Goal: Task Accomplishment & Management: Manage account settings

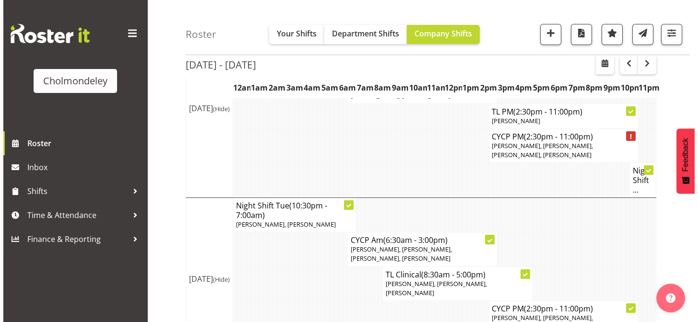
scroll to position [248, 0]
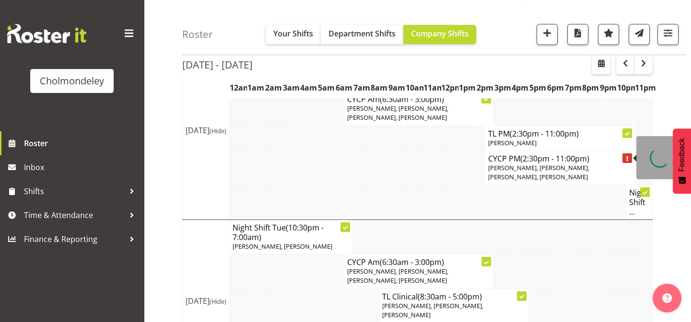
click at [628, 158] on icon at bounding box center [627, 158] width 1 height 5
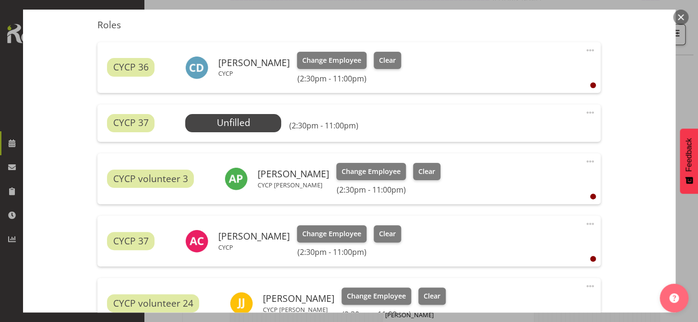
scroll to position [314, 0]
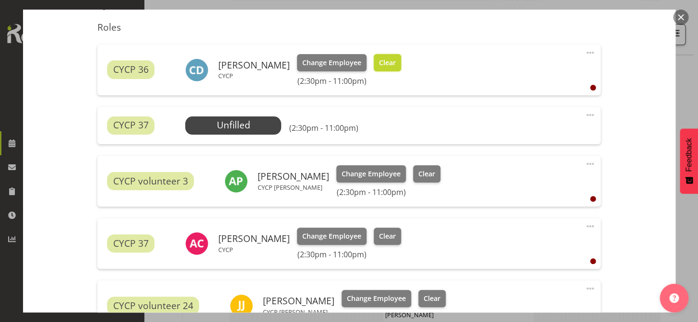
click at [389, 59] on span "Clear" at bounding box center [387, 63] width 17 height 11
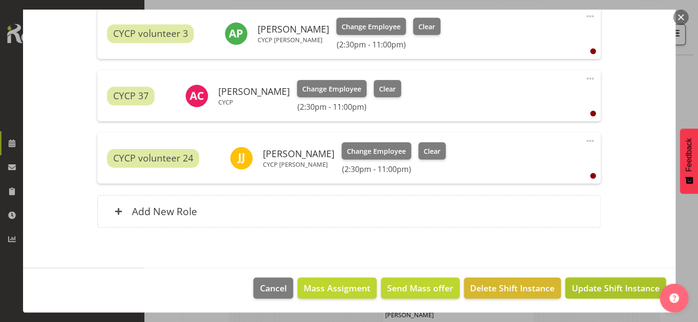
click at [610, 286] on span "Update Shift Instance" at bounding box center [615, 288] width 88 height 12
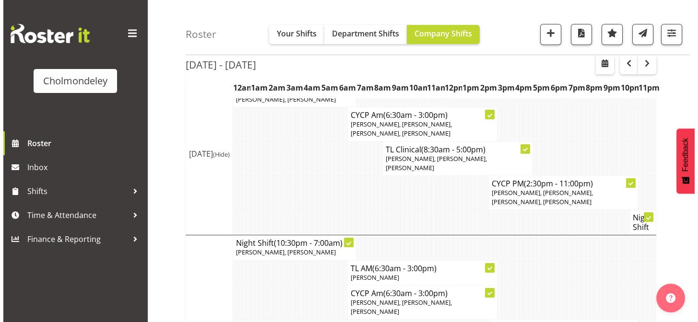
scroll to position [397, 0]
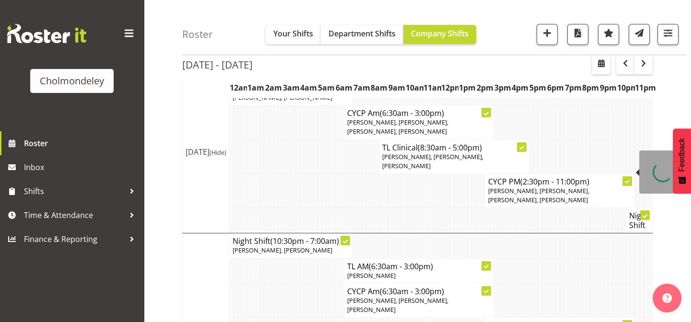
click at [629, 179] on icon at bounding box center [627, 181] width 5 height 5
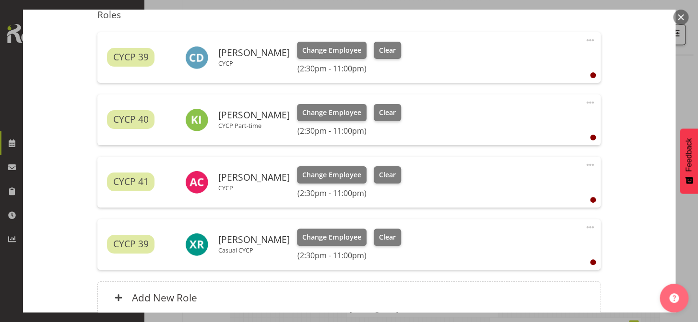
scroll to position [331, 0]
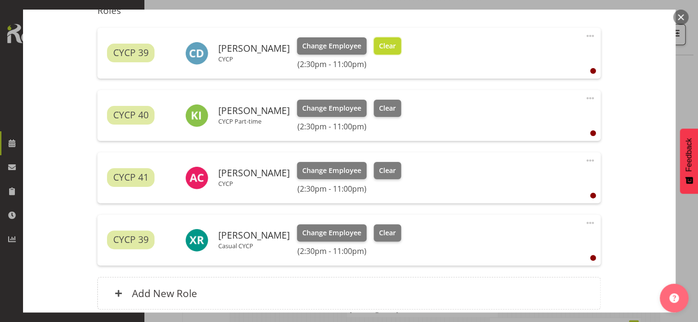
click at [393, 47] on span "Clear" at bounding box center [387, 46] width 17 height 11
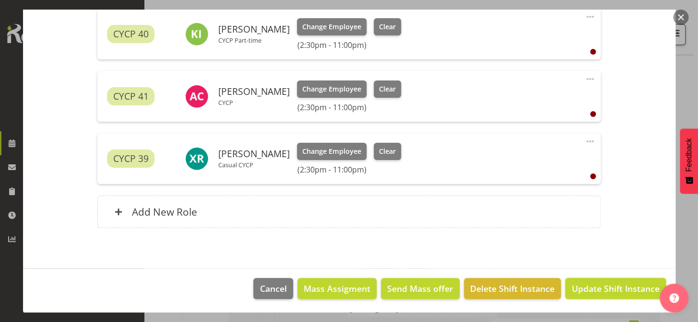
click at [609, 287] on span "Update Shift Instance" at bounding box center [615, 289] width 88 height 12
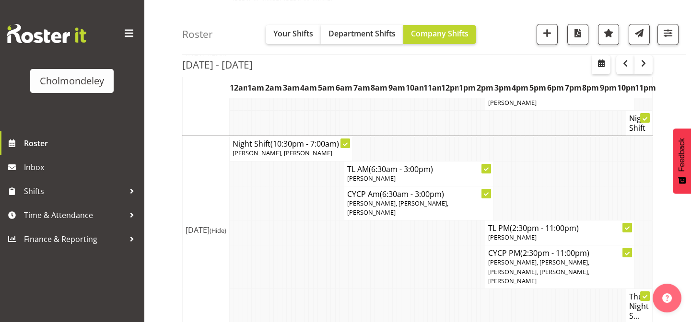
scroll to position [503, 0]
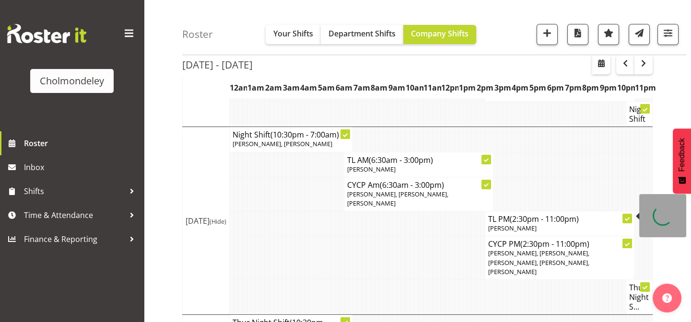
click at [629, 242] on icon at bounding box center [627, 244] width 5 height 5
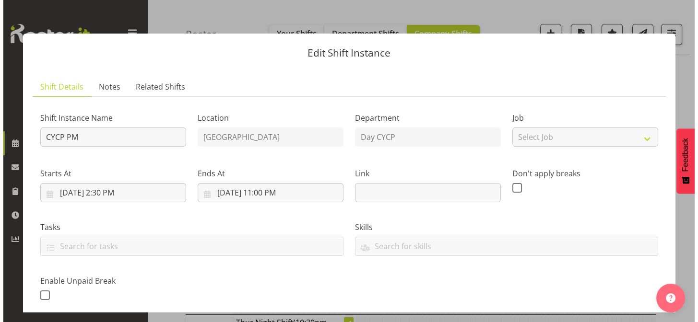
scroll to position [494, 0]
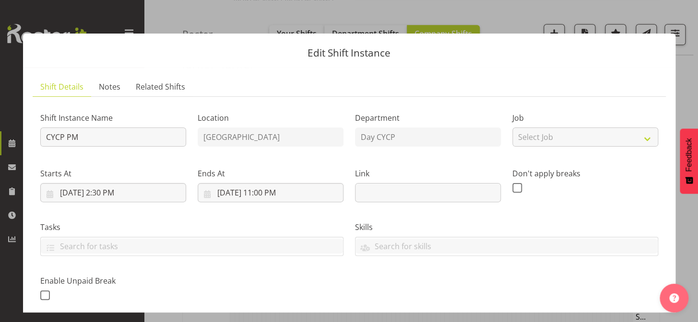
click at [625, 206] on div "Don't apply breaks" at bounding box center [585, 181] width 157 height 54
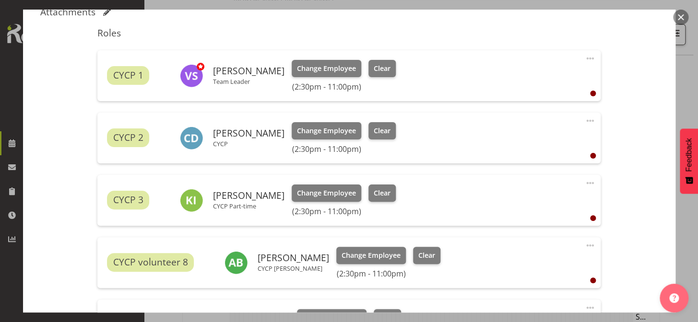
scroll to position [325, 0]
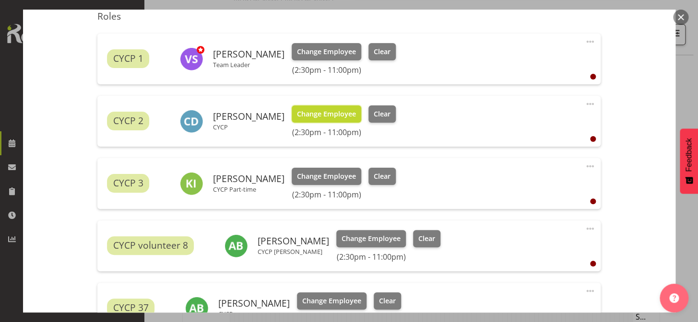
click at [339, 116] on span "Change Employee" at bounding box center [326, 114] width 59 height 11
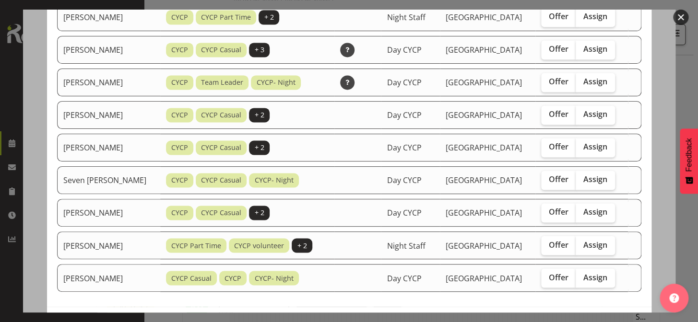
scroll to position [551, 0]
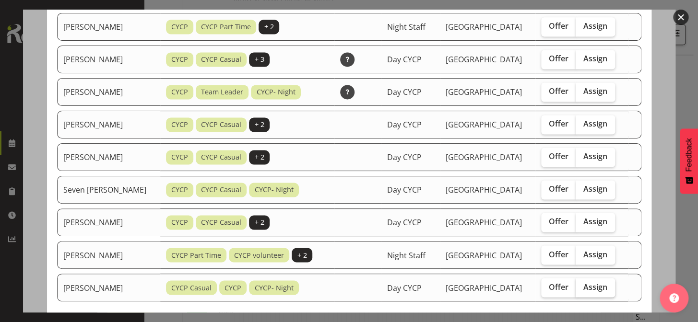
click at [600, 285] on span "Assign" at bounding box center [595, 287] width 24 height 10
click at [582, 285] on input "Assign" at bounding box center [579, 287] width 6 height 6
checkbox input "true"
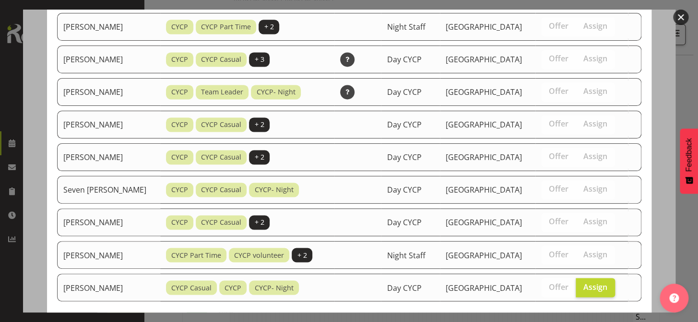
scroll to position [598, 0]
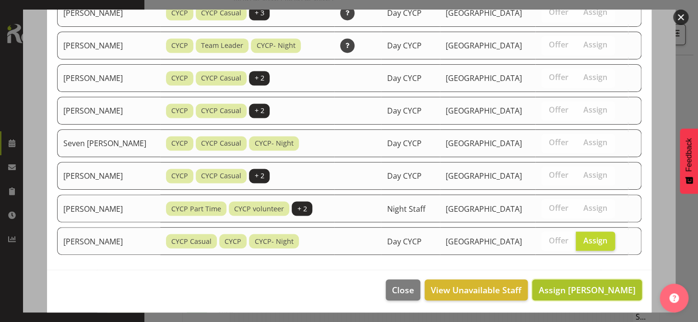
click at [603, 288] on span "Assign [PERSON_NAME]" at bounding box center [586, 291] width 97 height 12
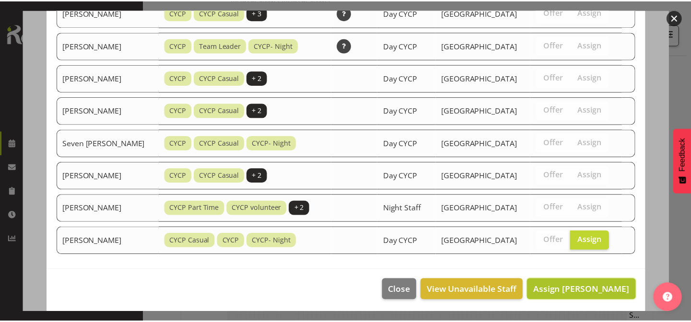
scroll to position [503, 0]
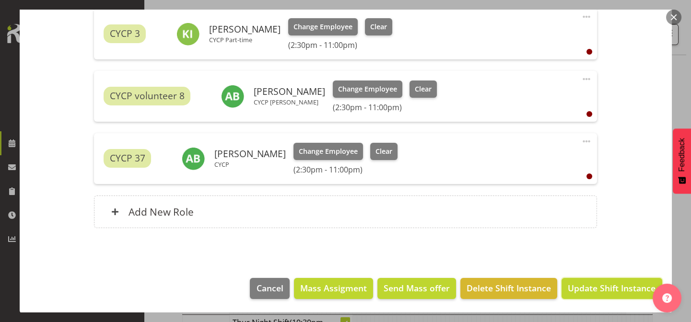
click at [605, 287] on span "Update Shift Instance" at bounding box center [612, 288] width 88 height 12
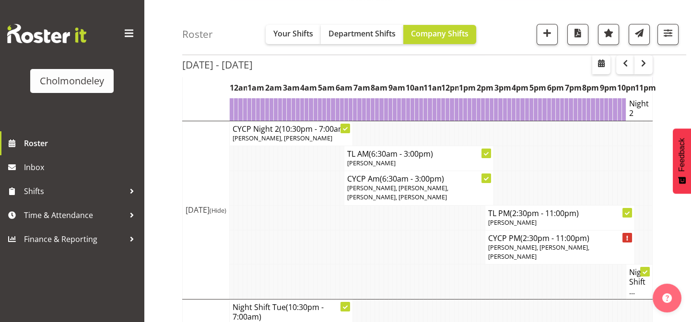
scroll to position [255, 0]
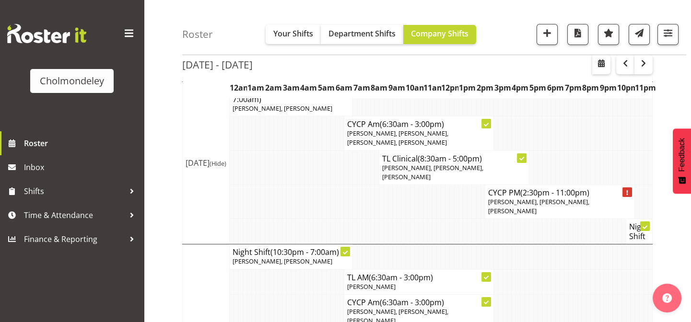
scroll to position [473, 0]
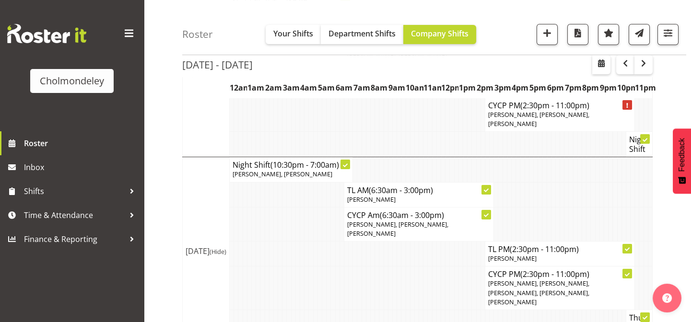
click at [670, 113] on div "[DATE] - [DATE] [DATE] - [DATE] [DATE] Day Week Fortnight Month calendar Month …" at bounding box center [436, 181] width 509 height 1132
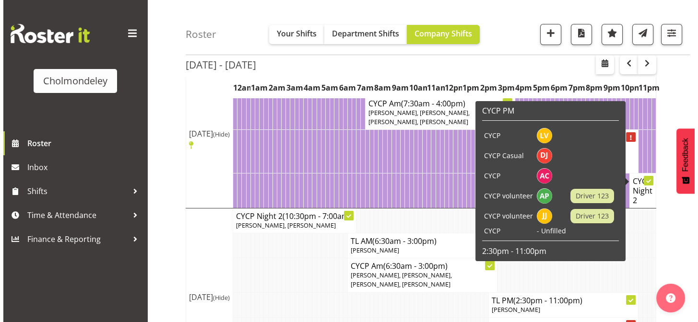
scroll to position [211, 0]
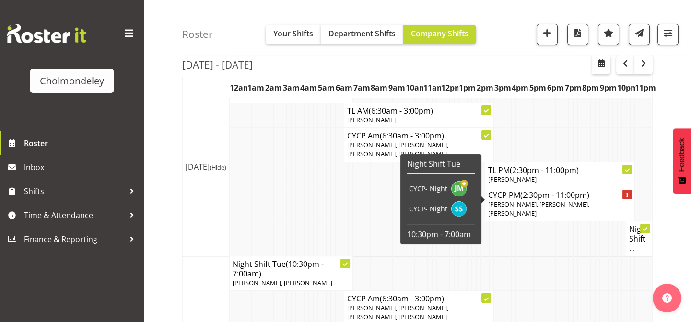
click at [629, 195] on div at bounding box center [628, 195] width 10 height 10
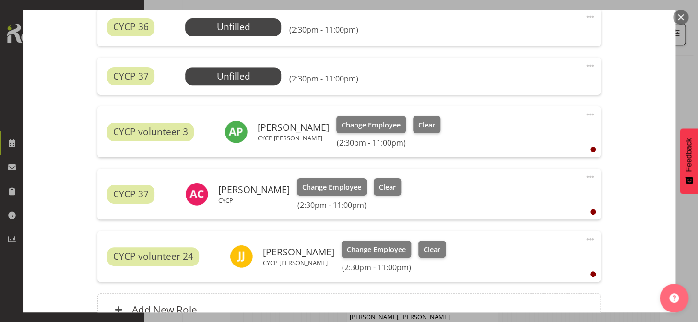
scroll to position [347, 0]
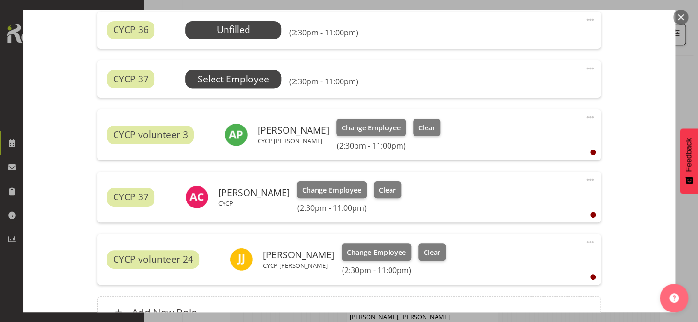
click at [220, 79] on span "Select Employee" at bounding box center [233, 79] width 71 height 14
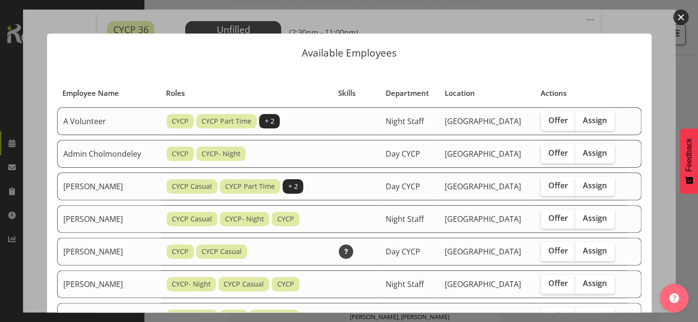
scroll to position [87, 0]
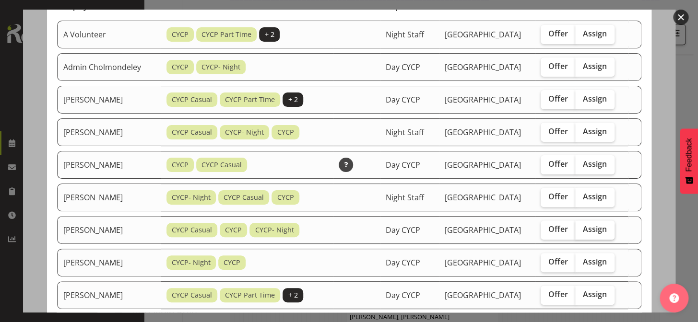
click at [602, 227] on span "Assign" at bounding box center [595, 230] width 24 height 10
click at [581, 227] on input "Assign" at bounding box center [578, 229] width 6 height 6
checkbox input "true"
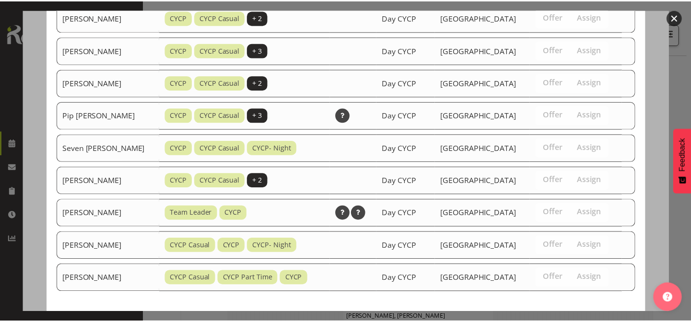
scroll to position [630, 0]
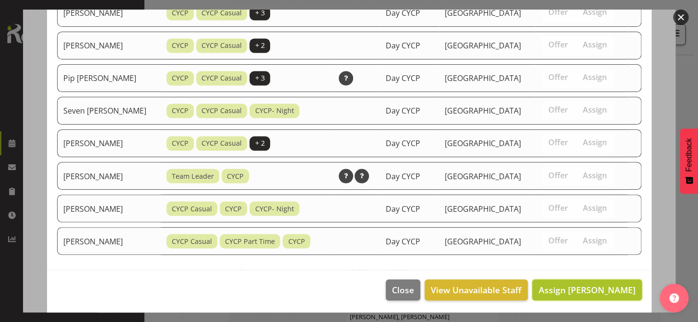
click at [622, 285] on span "Assign [PERSON_NAME]" at bounding box center [586, 291] width 97 height 12
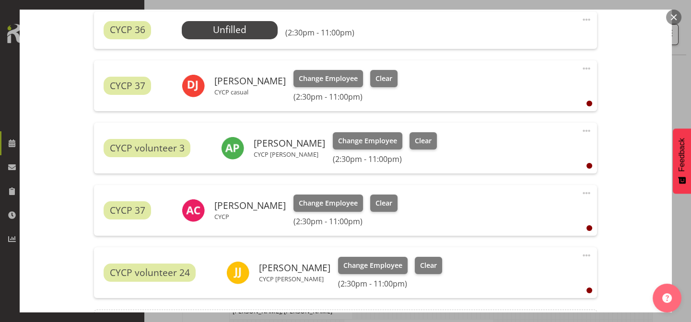
scroll to position [384, 0]
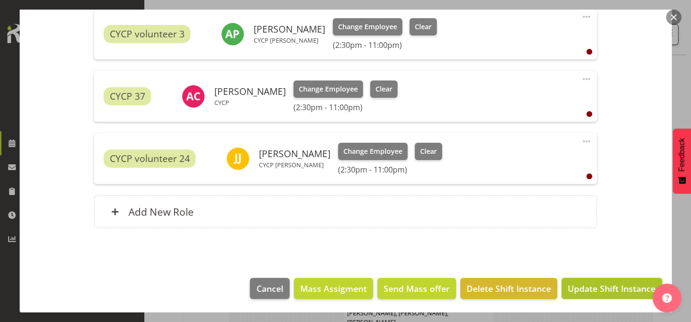
click at [621, 295] on button "Update Shift Instance" at bounding box center [612, 288] width 100 height 21
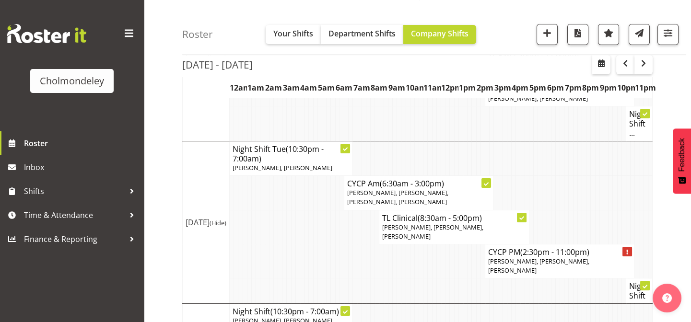
scroll to position [331, 0]
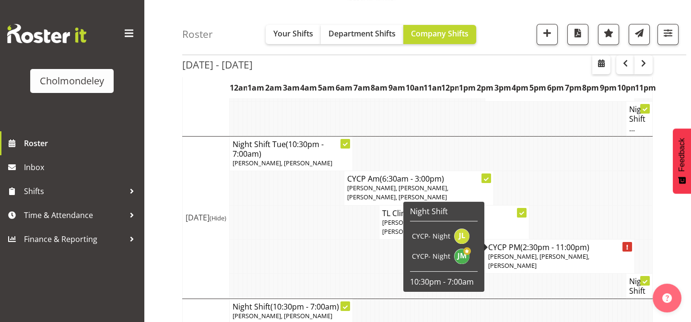
click at [625, 242] on div at bounding box center [628, 247] width 10 height 10
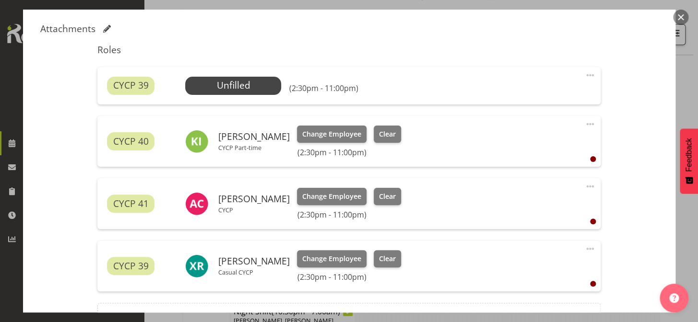
scroll to position [297, 0]
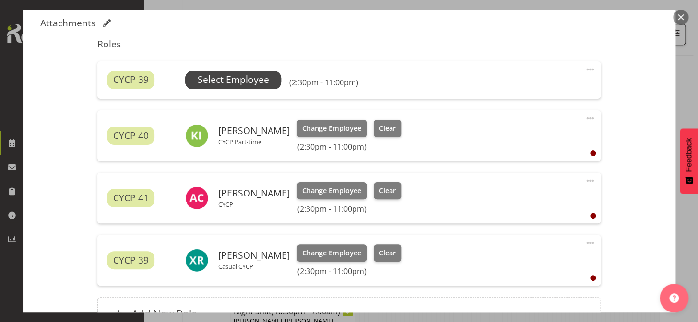
click at [251, 76] on span "Select Employee" at bounding box center [233, 80] width 71 height 14
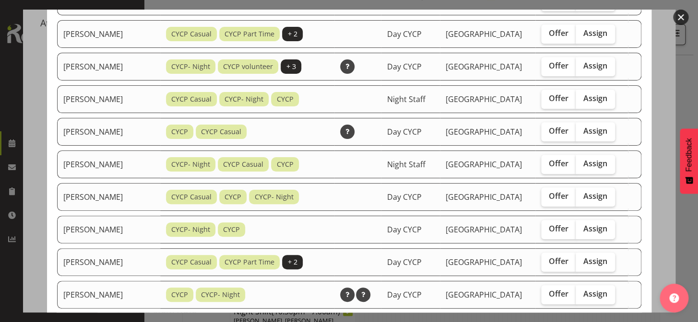
scroll to position [261, 0]
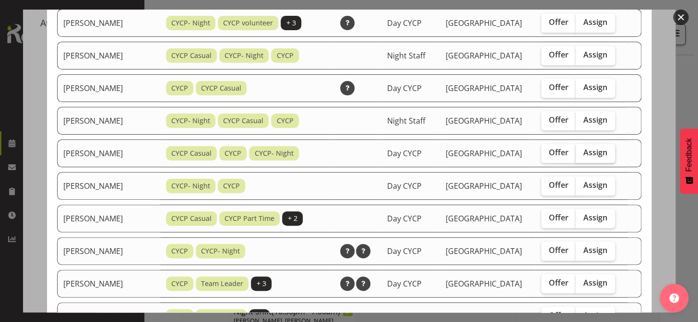
click at [590, 149] on span "Assign" at bounding box center [595, 153] width 24 height 10
click at [582, 150] on input "Assign" at bounding box center [579, 153] width 6 height 6
checkbox input "true"
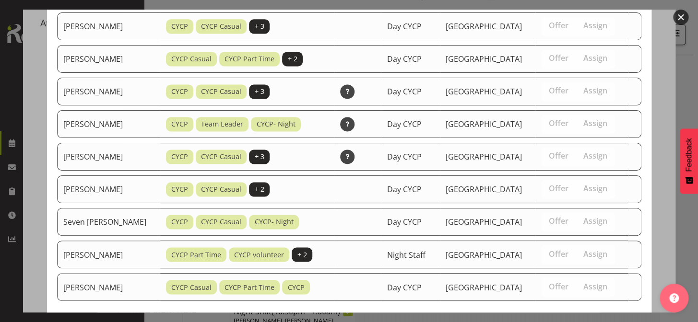
scroll to position [598, 0]
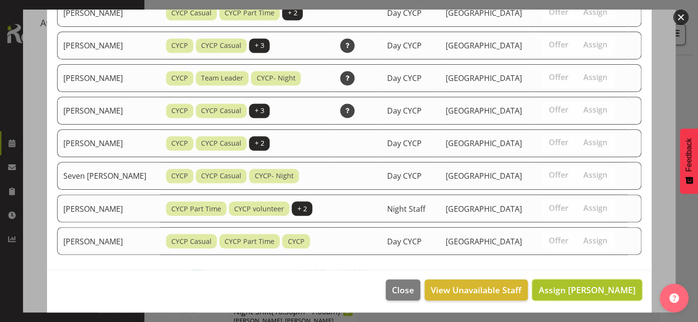
click at [601, 292] on span "Assign [PERSON_NAME]" at bounding box center [586, 291] width 97 height 12
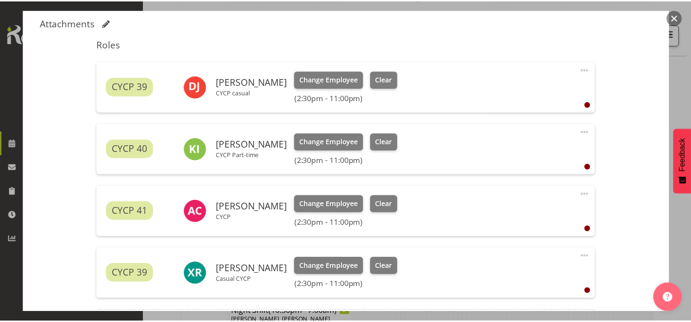
scroll to position [331, 0]
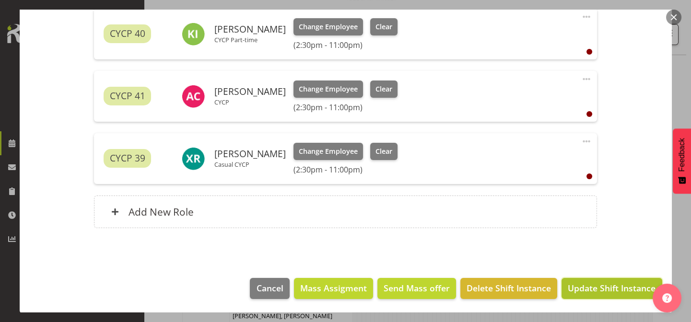
click at [617, 293] on span "Update Shift Instance" at bounding box center [612, 288] width 88 height 12
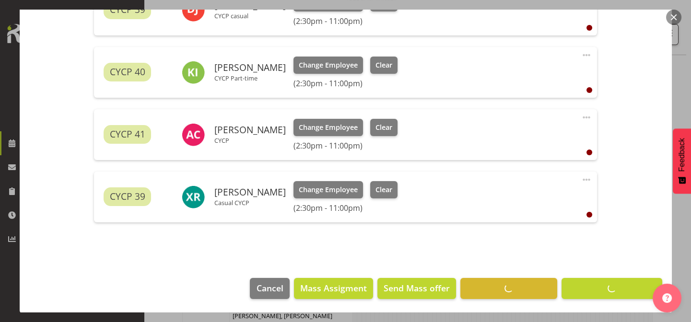
scroll to position [149, 0]
